Goal: Information Seeking & Learning: Learn about a topic

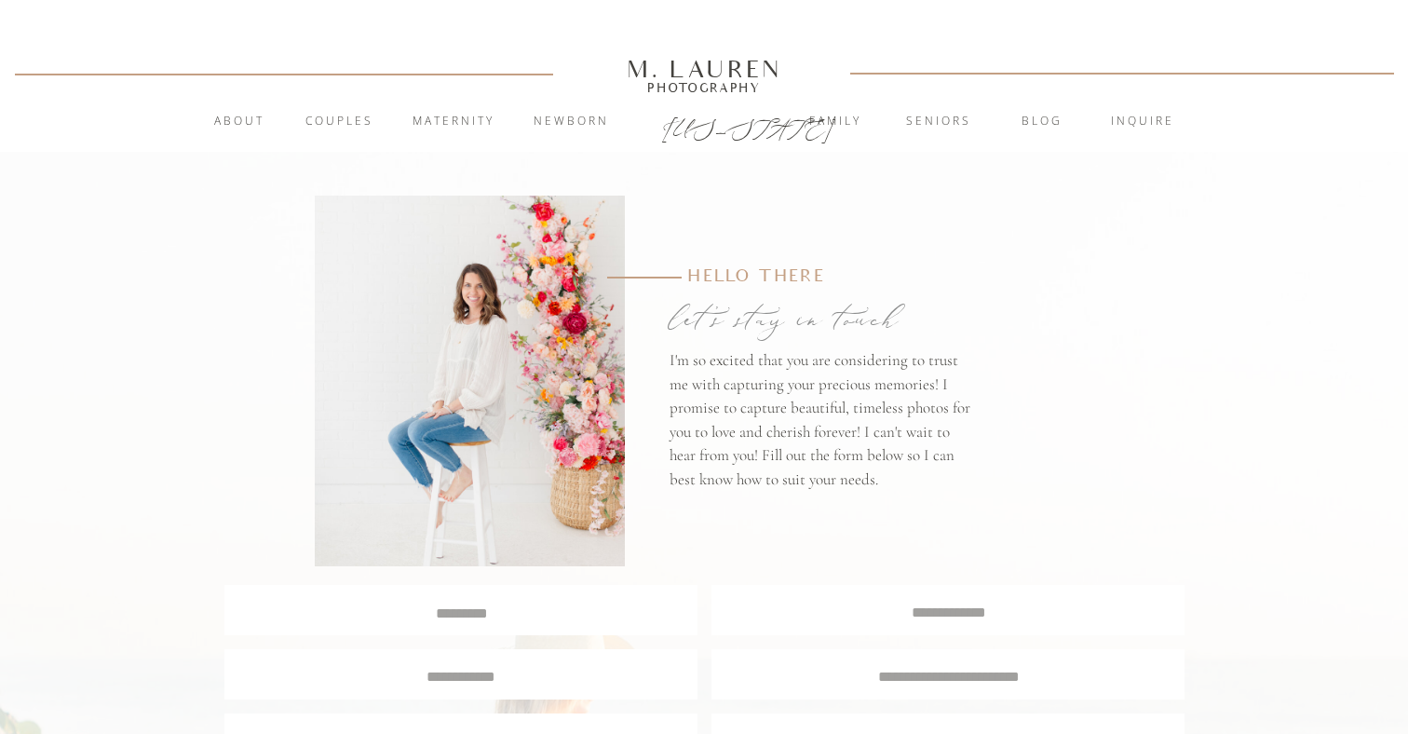
click at [690, 61] on div "M. Lauren" at bounding box center [704, 69] width 266 height 20
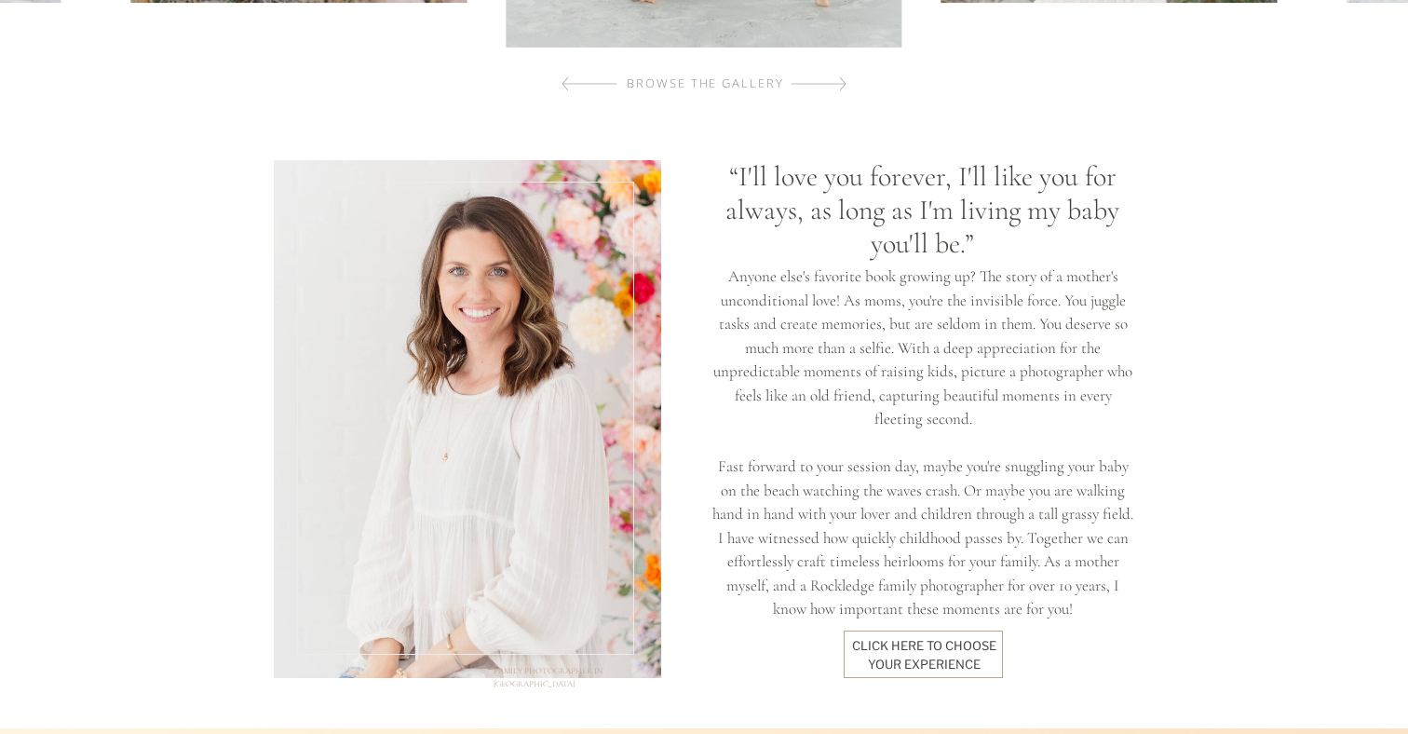
scroll to position [1426, 0]
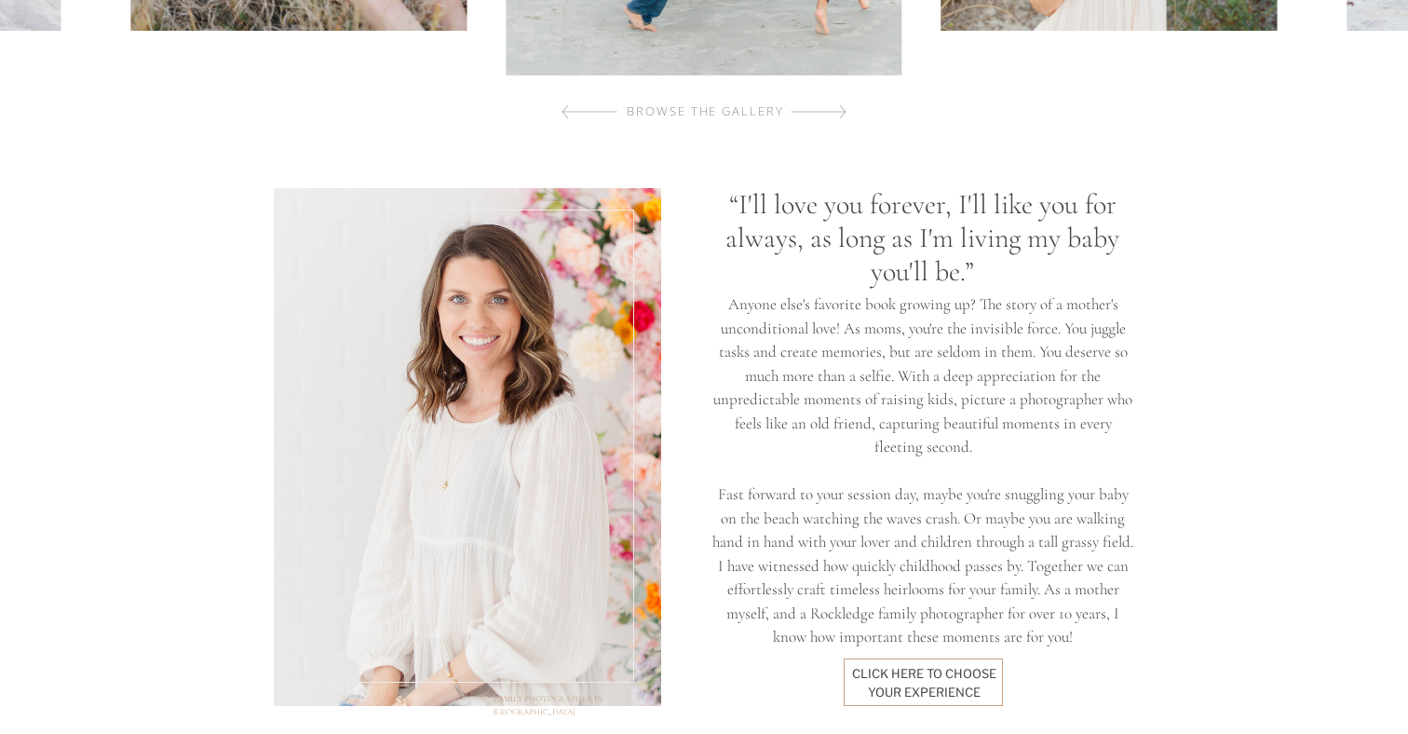
click at [916, 680] on div "click here to Choose your experience" at bounding box center [923, 682] width 145 height 34
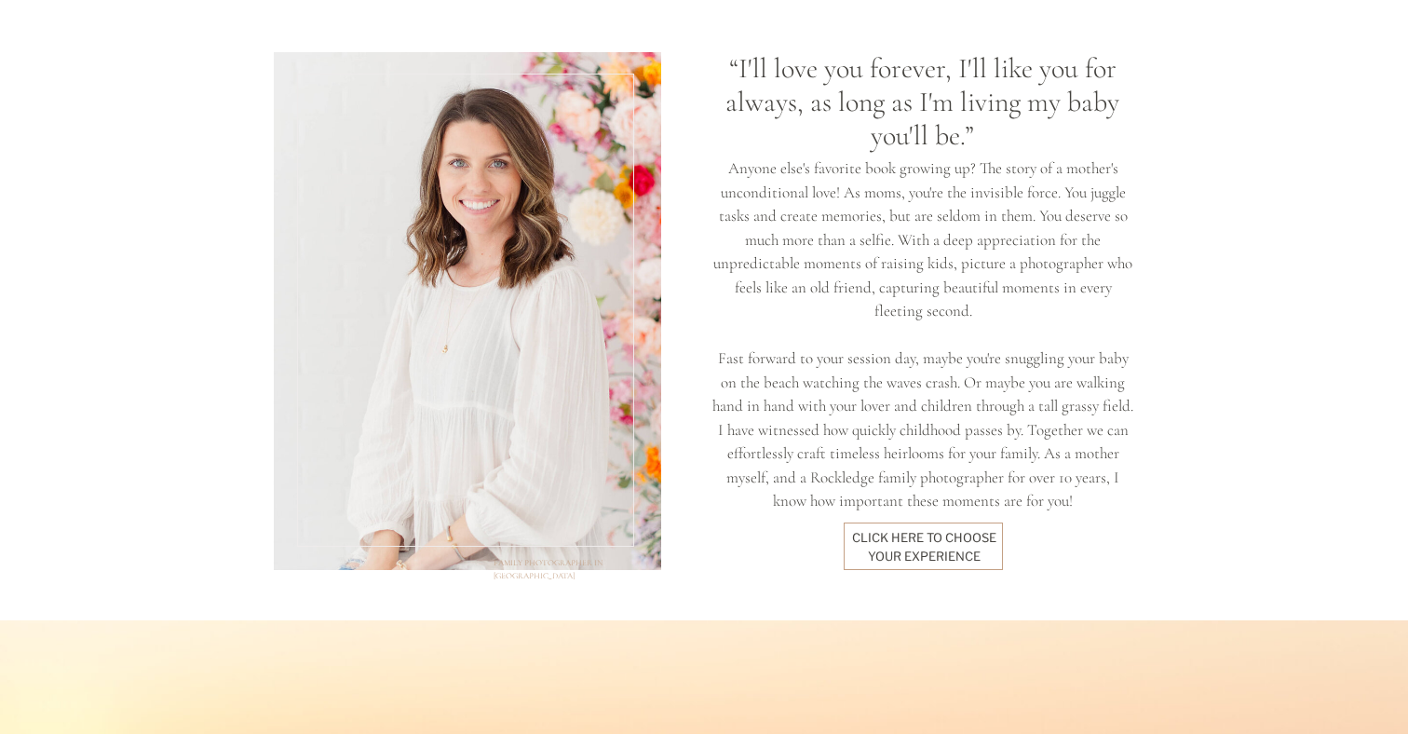
scroll to position [1563, 0]
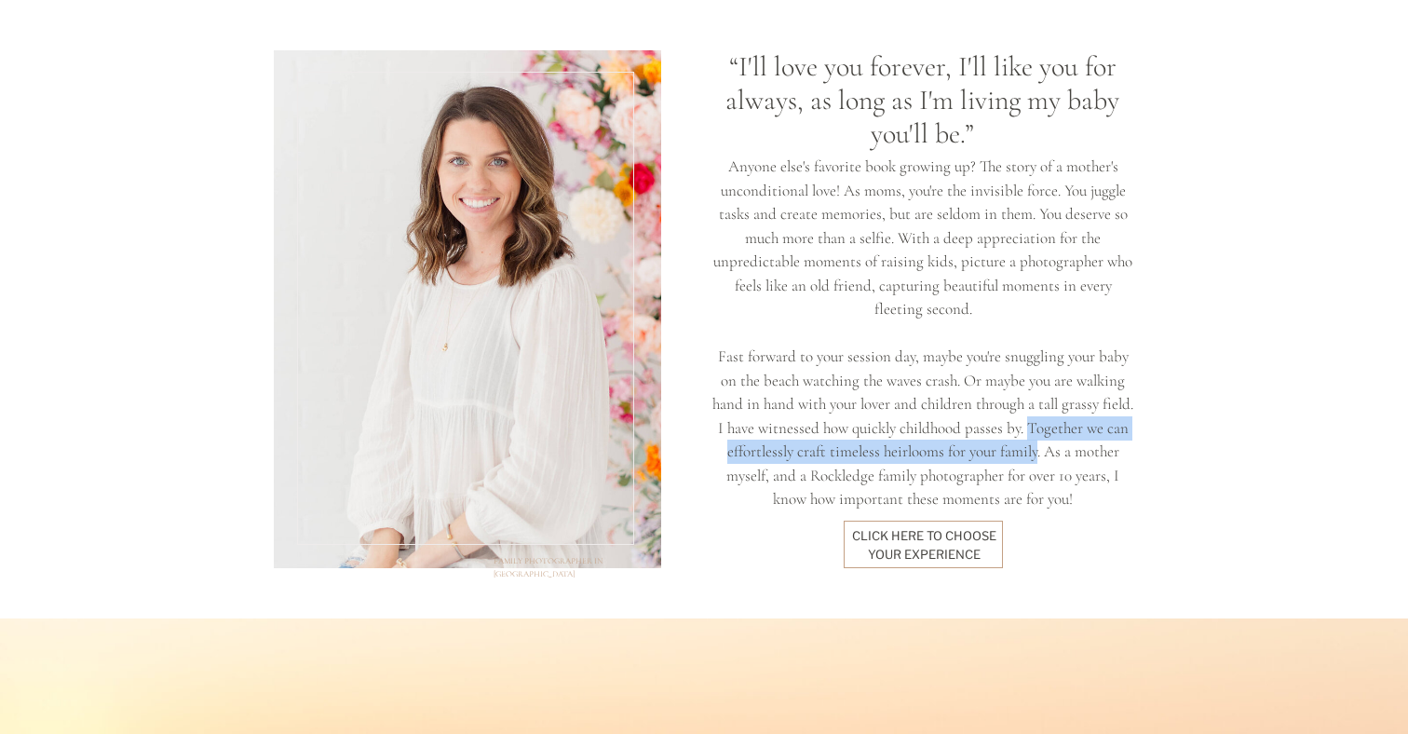
drag, startPoint x: 1061, startPoint y: 428, endPoint x: 1051, endPoint y: 444, distance: 18.4
click at [1051, 444] on p "Anyone else's favorite book growing up? The story of a mother's unconditional l…" at bounding box center [922, 334] width 421 height 358
copy p "Together we can effortlessly craft timeless heirlooms for your family"
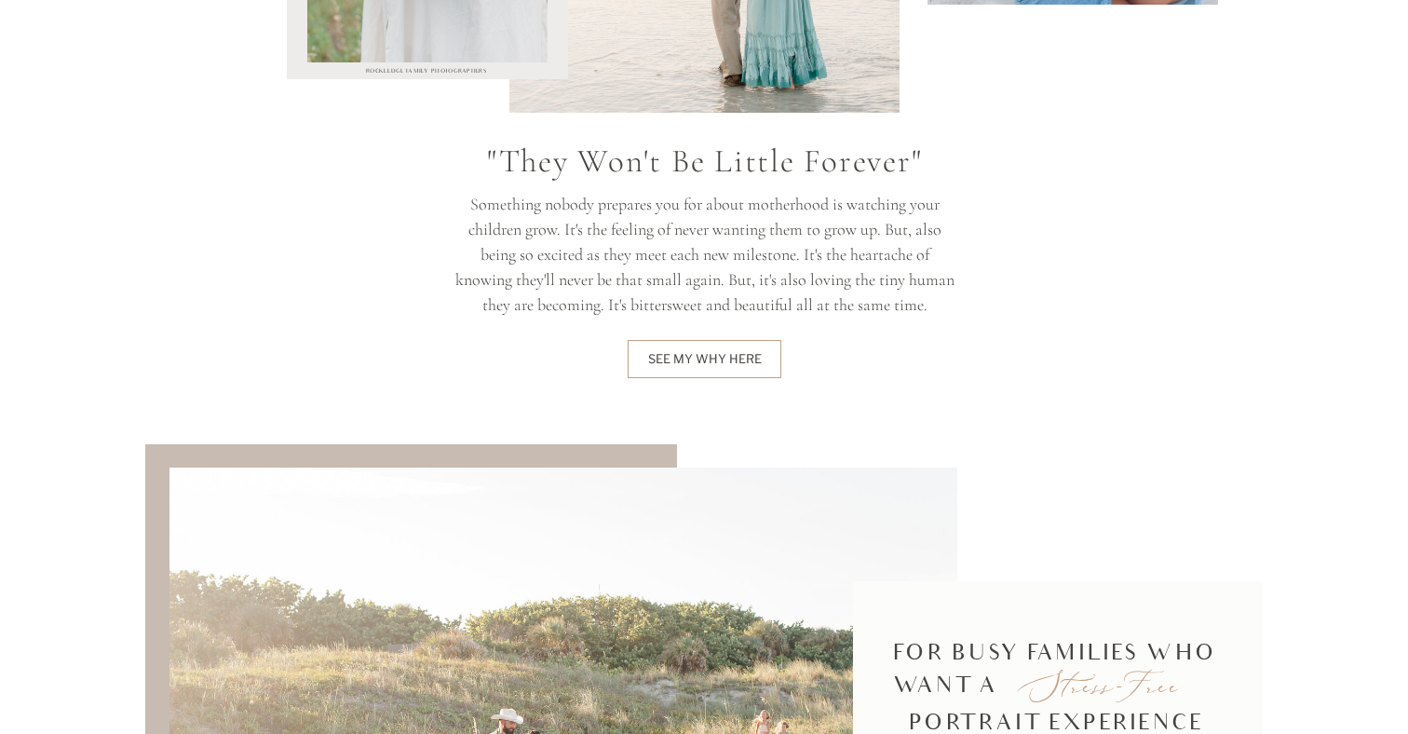
scroll to position [3181, 0]
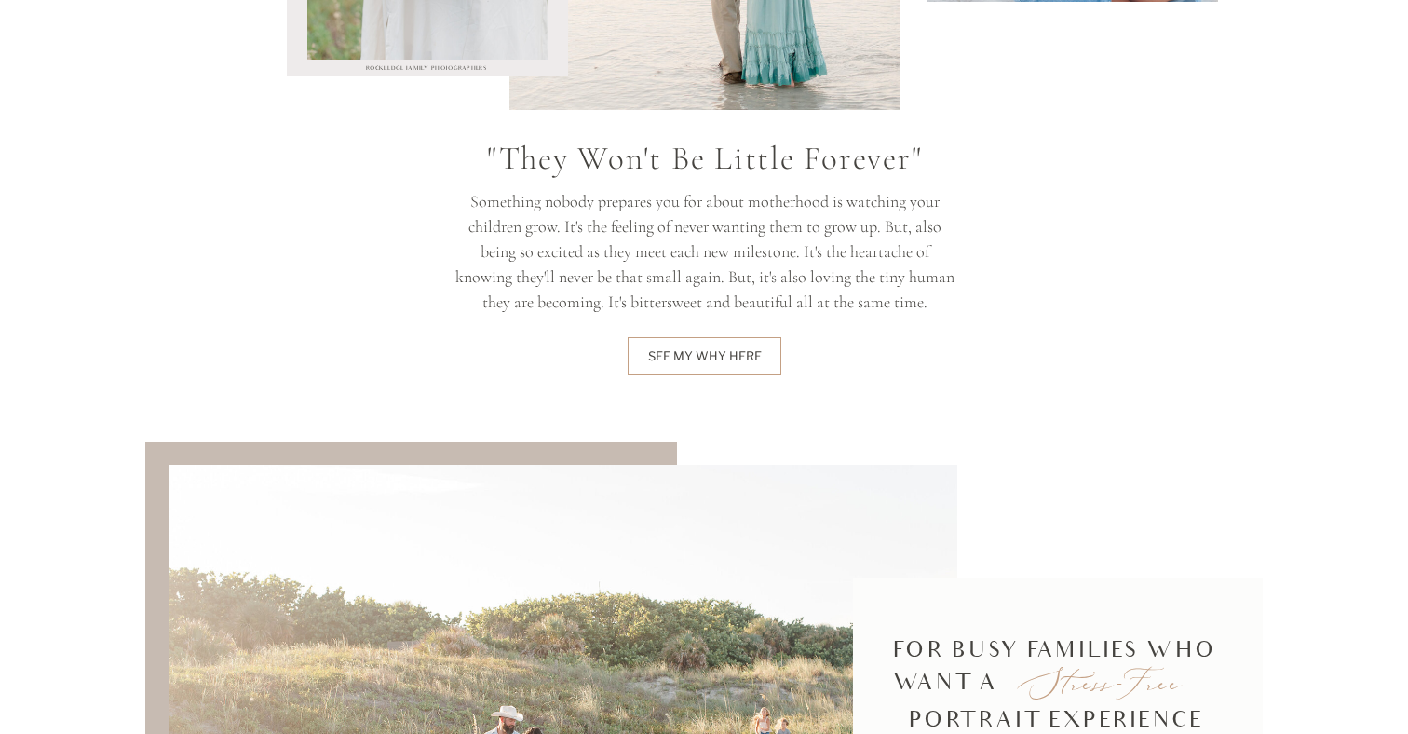
click at [738, 366] on div at bounding box center [705, 356] width 154 height 38
click at [704, 356] on div "See my why here" at bounding box center [704, 356] width 115 height 18
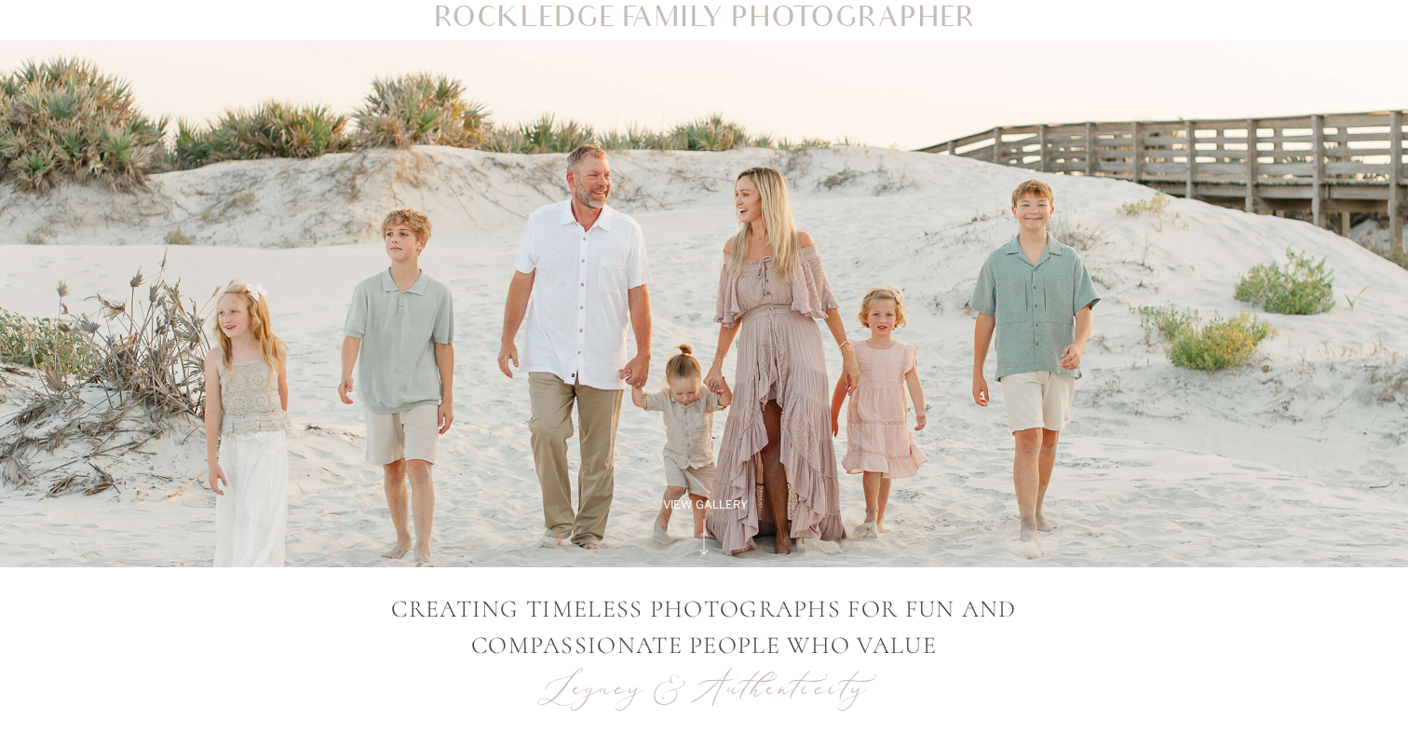
scroll to position [0, 0]
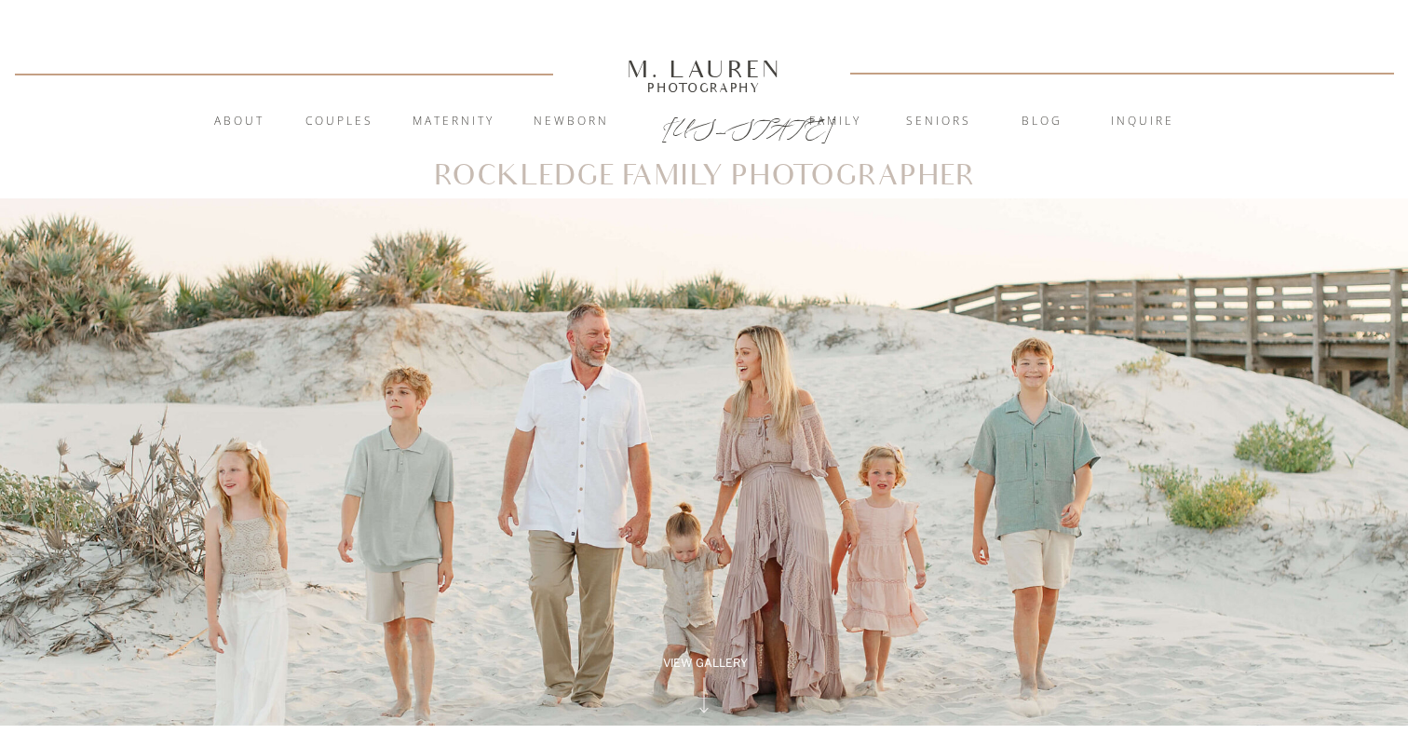
click at [235, 117] on nav "About" at bounding box center [239, 122] width 72 height 19
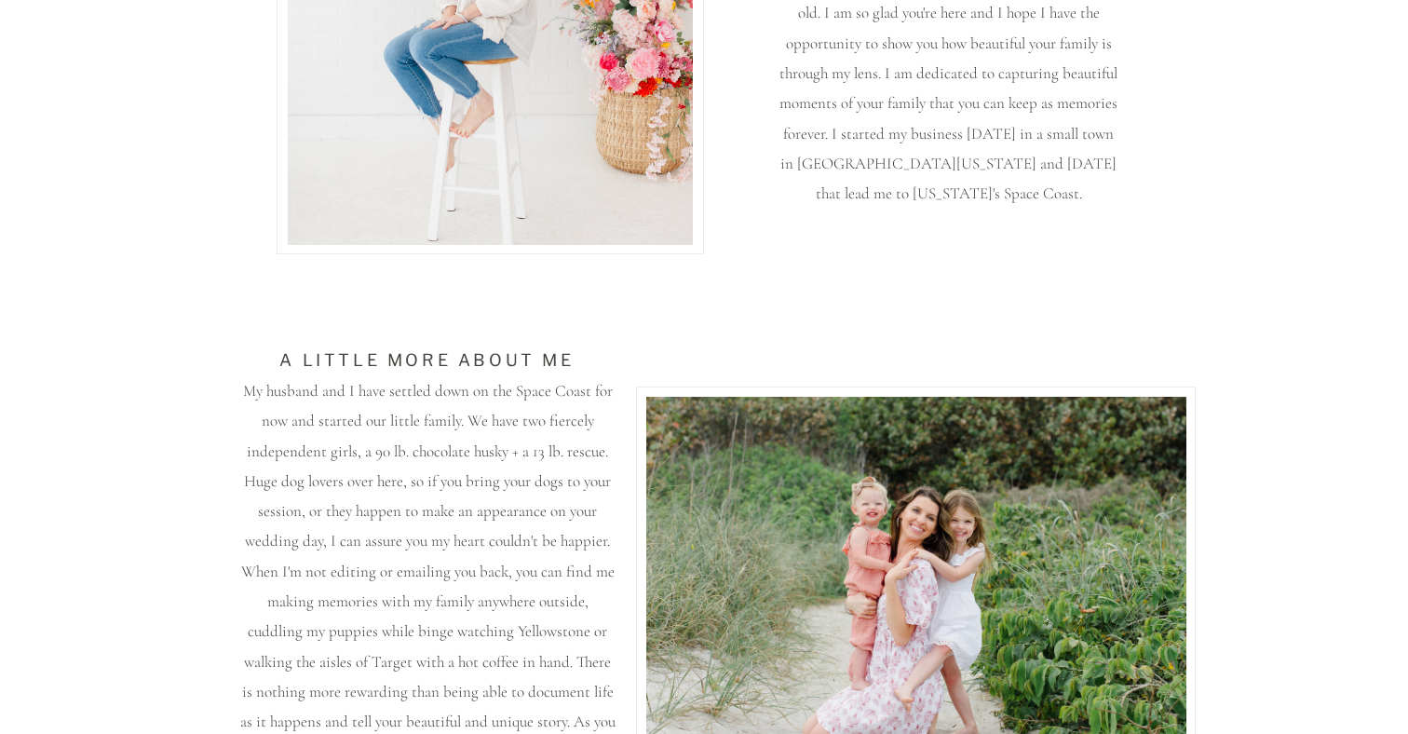
scroll to position [522, 0]
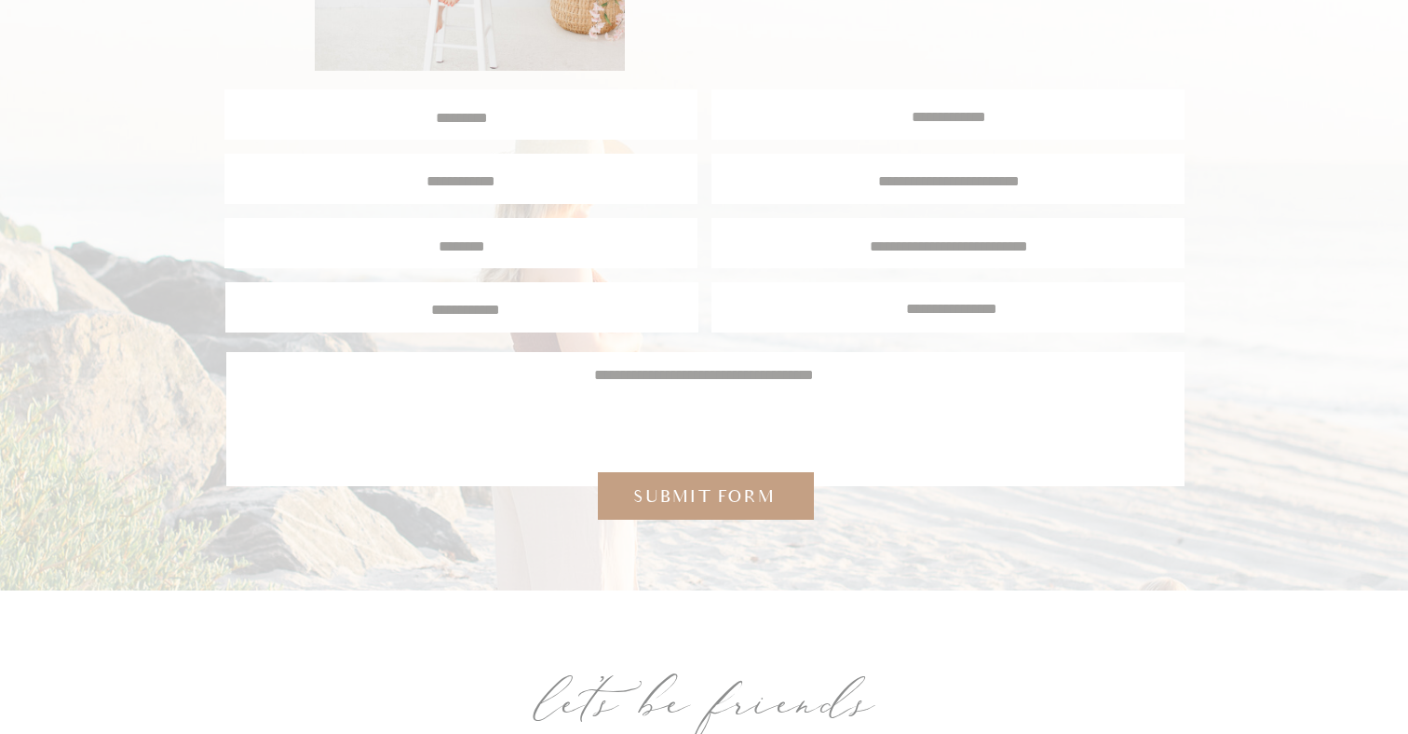
scroll to position [3795, 0]
